Goal: Task Accomplishment & Management: Use online tool/utility

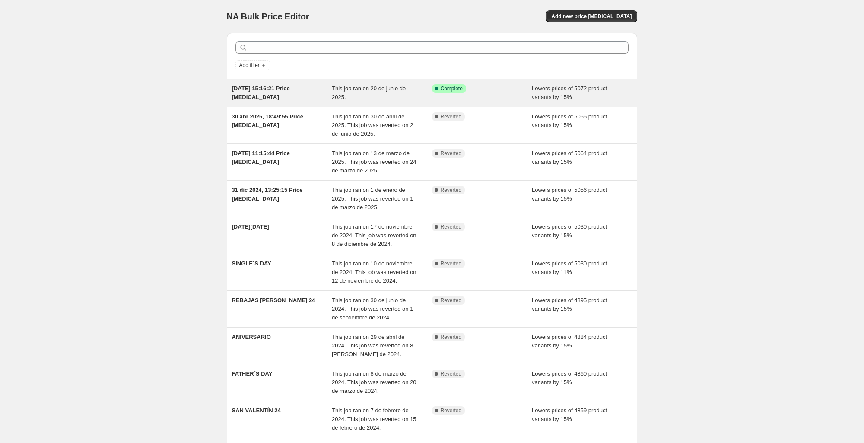
click at [322, 90] on div "[DATE] 15:16:21 Price [MEDICAL_DATA]" at bounding box center [282, 92] width 100 height 17
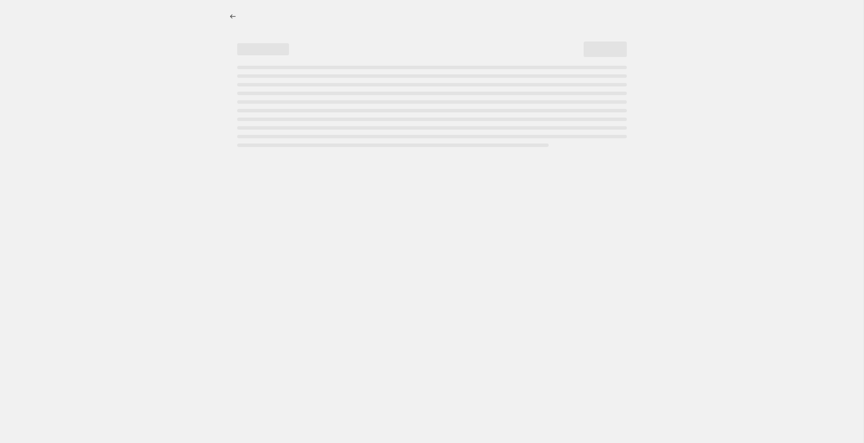
select select "percentage"
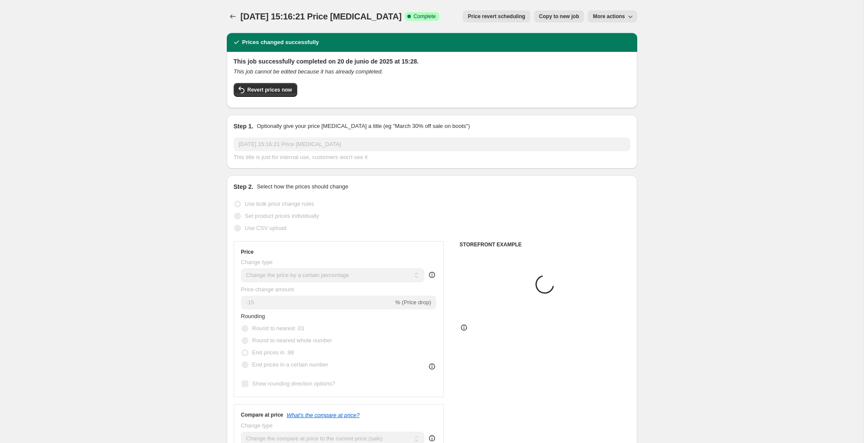
select select "tag"
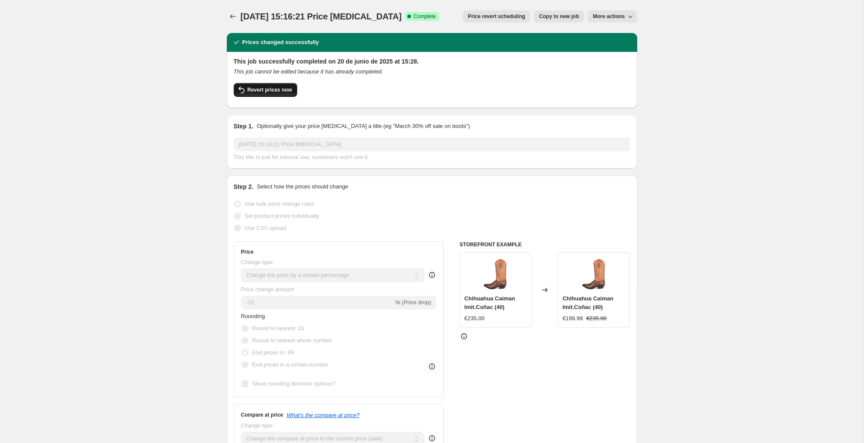
click at [263, 89] on span "Revert prices now" at bounding box center [270, 89] width 45 height 7
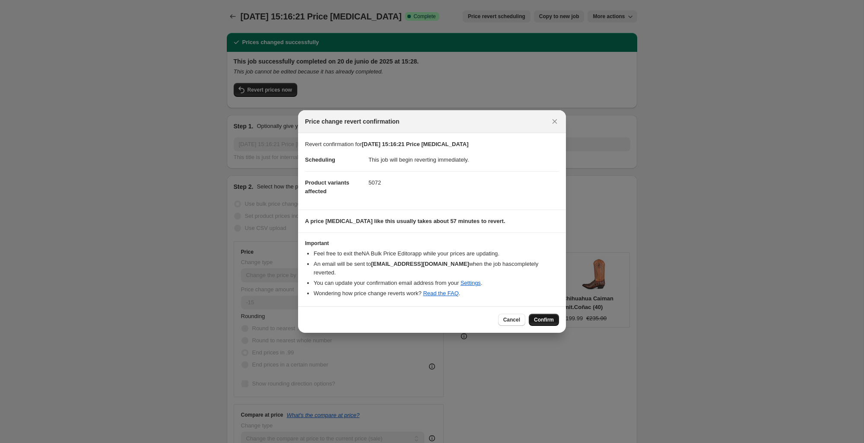
click at [550, 316] on span "Confirm" at bounding box center [544, 319] width 20 height 7
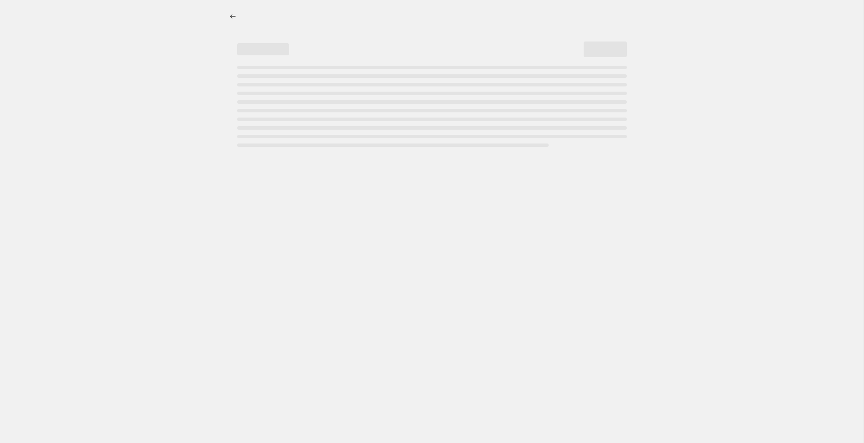
select select "percentage"
select select "tag"
